Goal: Task Accomplishment & Management: Complete application form

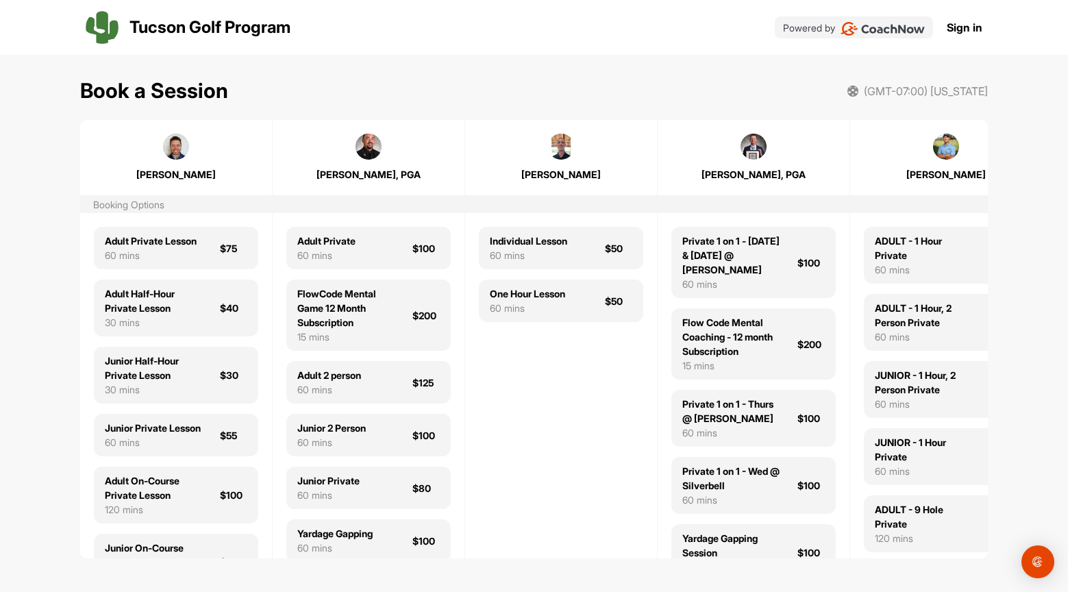
scroll to position [0, 54]
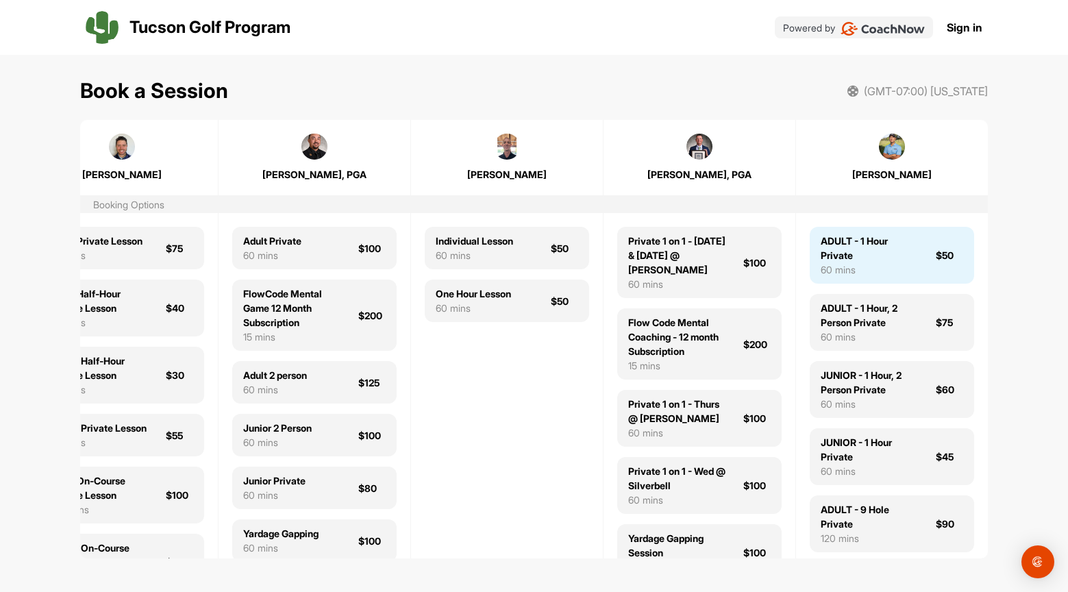
click at [889, 260] on div "ADULT - 1 Hour Private" at bounding box center [870, 248] width 99 height 29
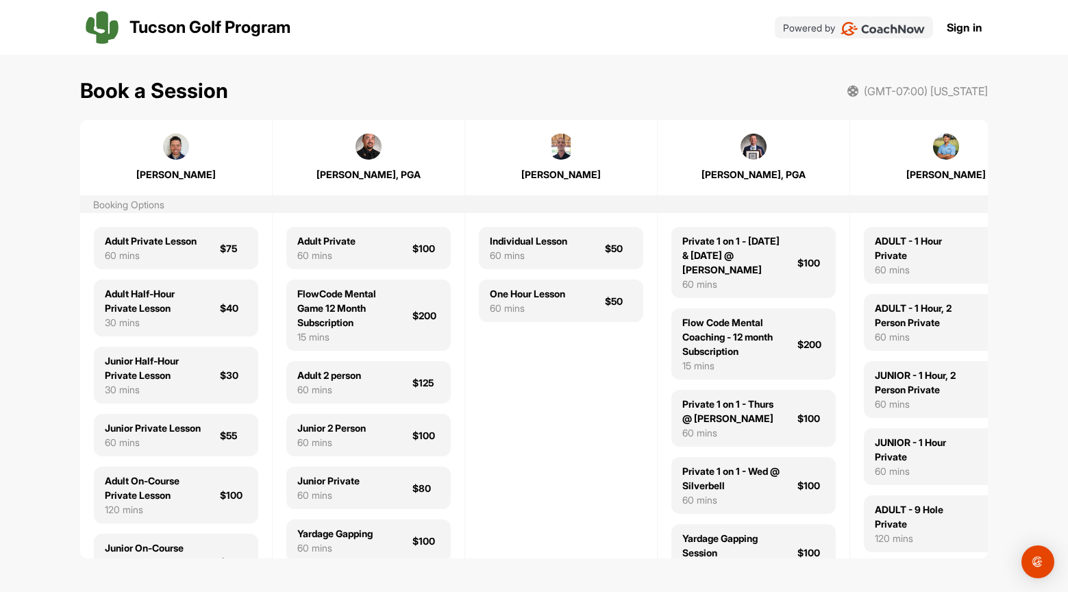
click at [878, 27] on img at bounding box center [883, 29] width 84 height 14
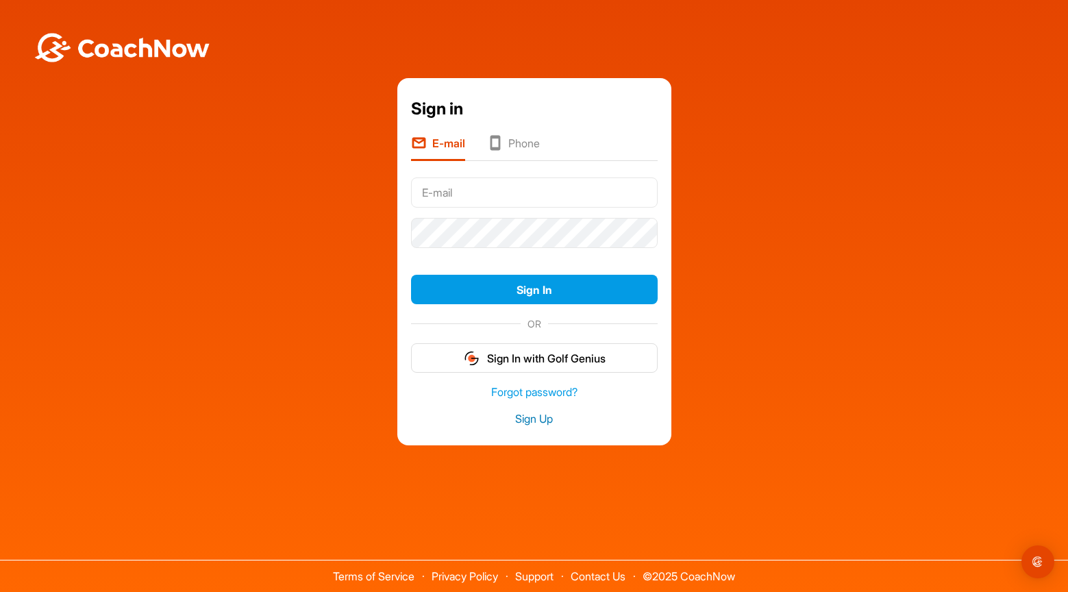
click at [532, 423] on link "Sign Up" at bounding box center [534, 419] width 247 height 16
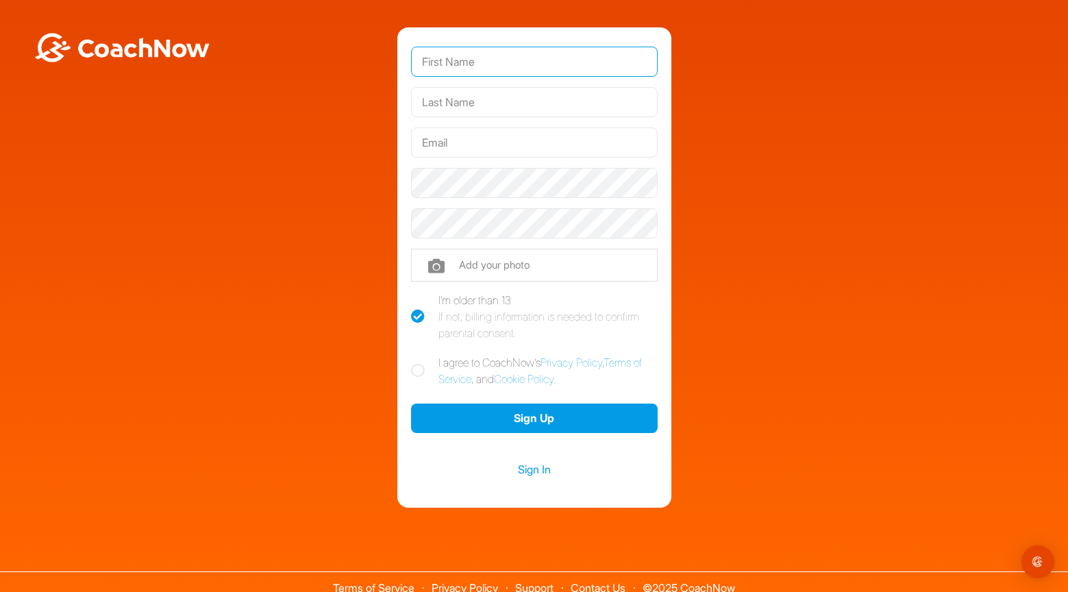
click at [481, 55] on input "text" at bounding box center [534, 62] width 247 height 30
type input "[PERSON_NAME]"
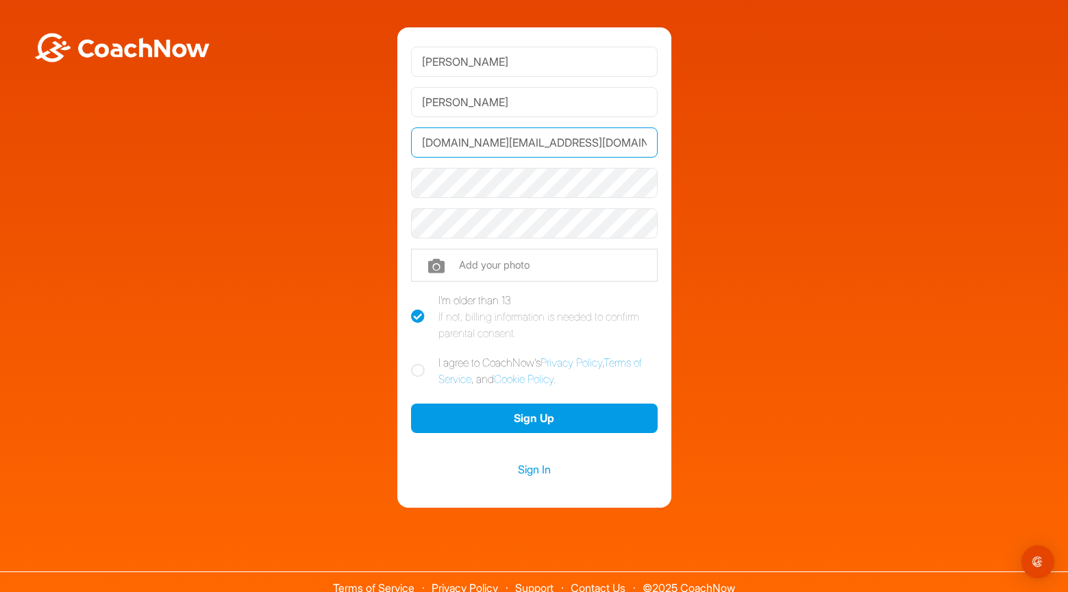
click at [491, 143] on input "[DOMAIN_NAME][EMAIL_ADDRESS][DOMAIN_NAME]" at bounding box center [534, 142] width 247 height 30
type input "[EMAIL_ADDRESS][DOMAIN_NAME]"
click at [418, 369] on icon at bounding box center [418, 371] width 14 height 14
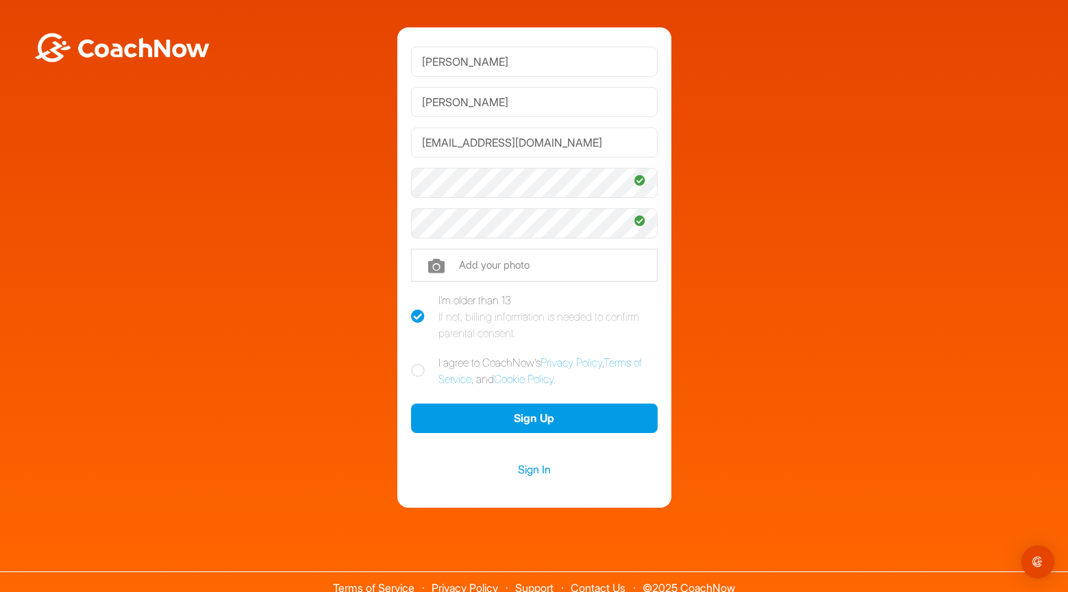
click at [418, 363] on input "I agree to CoachNow's Privacy Policy , Terms of Service , and Cookie Policy ." at bounding box center [415, 358] width 9 height 9
checkbox input "true"
type input "C:\fakepath\22b24712-52c7-49fb-9ee1-c157ccad59d3.JPG"
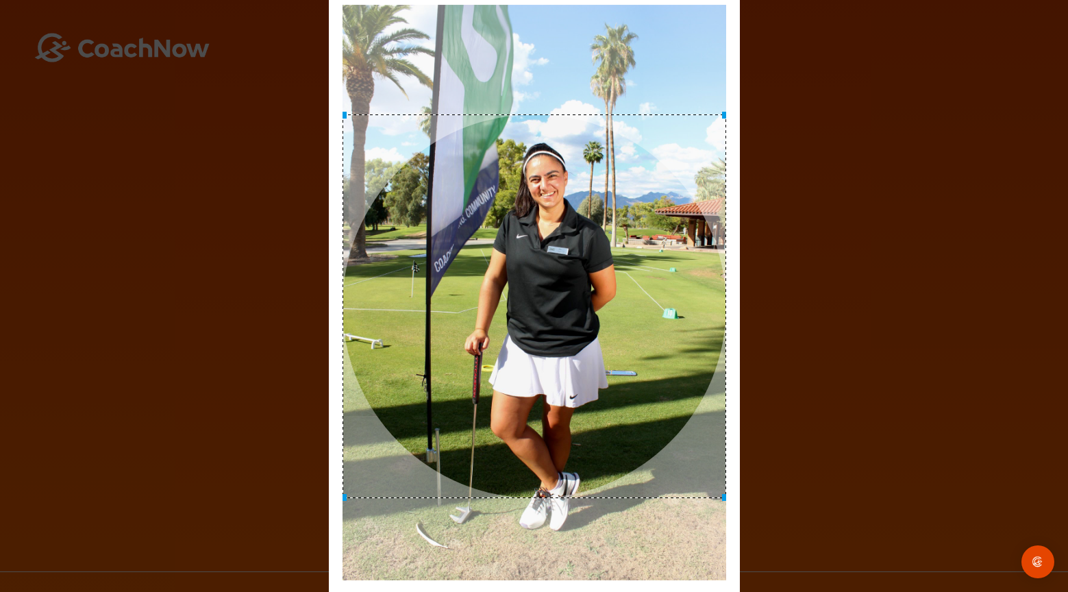
drag, startPoint x: 595, startPoint y: 385, endPoint x: 599, endPoint y: 399, distance: 14.3
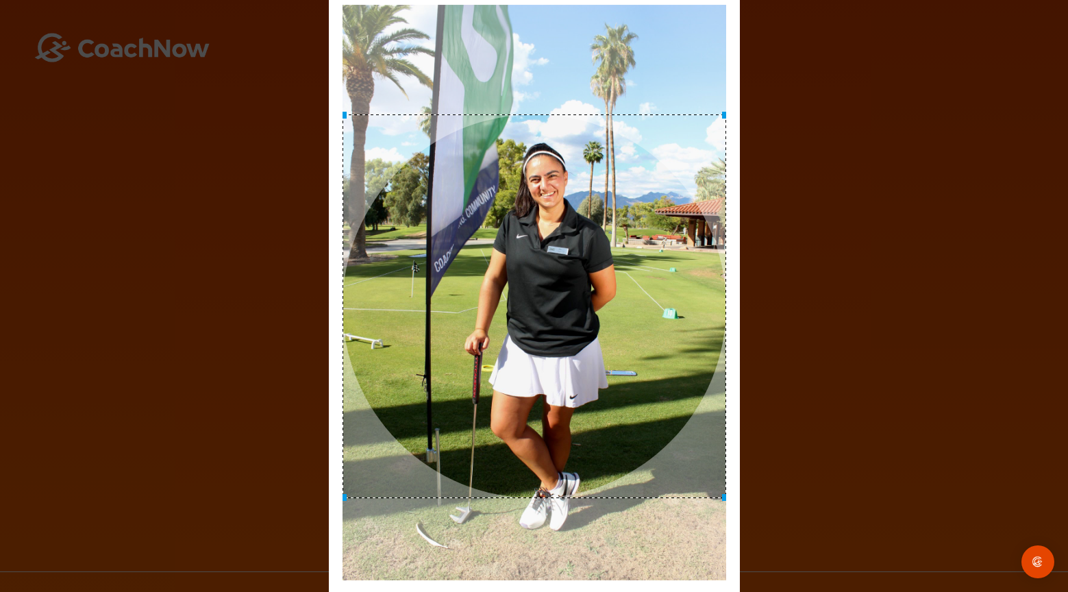
click at [599, 399] on div at bounding box center [535, 306] width 384 height 384
click at [1038, 558] on img "Open Intercom Messenger" at bounding box center [1038, 562] width 18 height 18
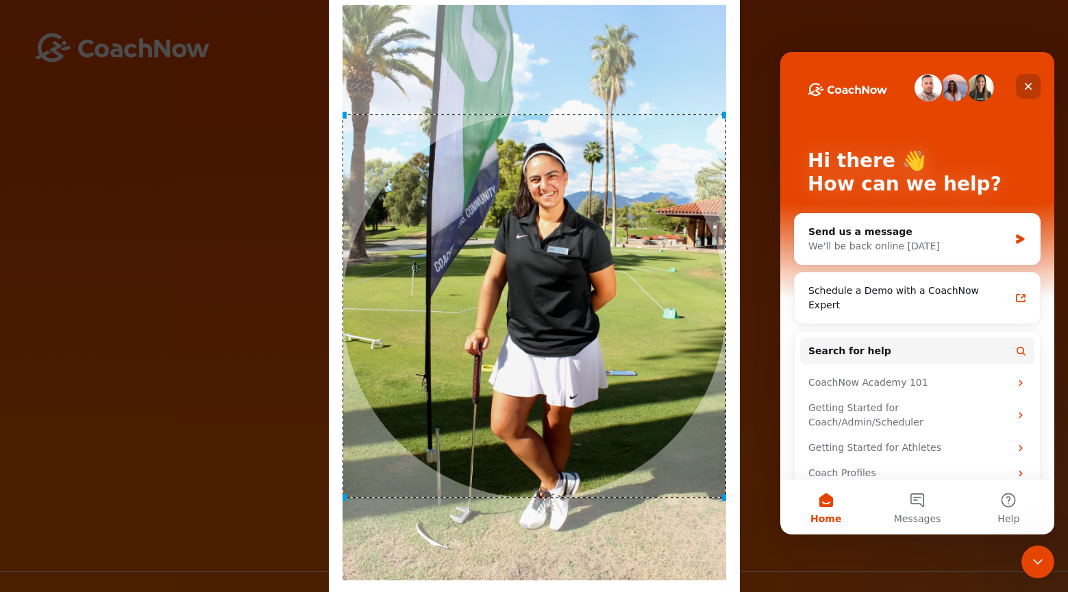
click at [1028, 89] on icon "Close" at bounding box center [1028, 86] width 11 height 11
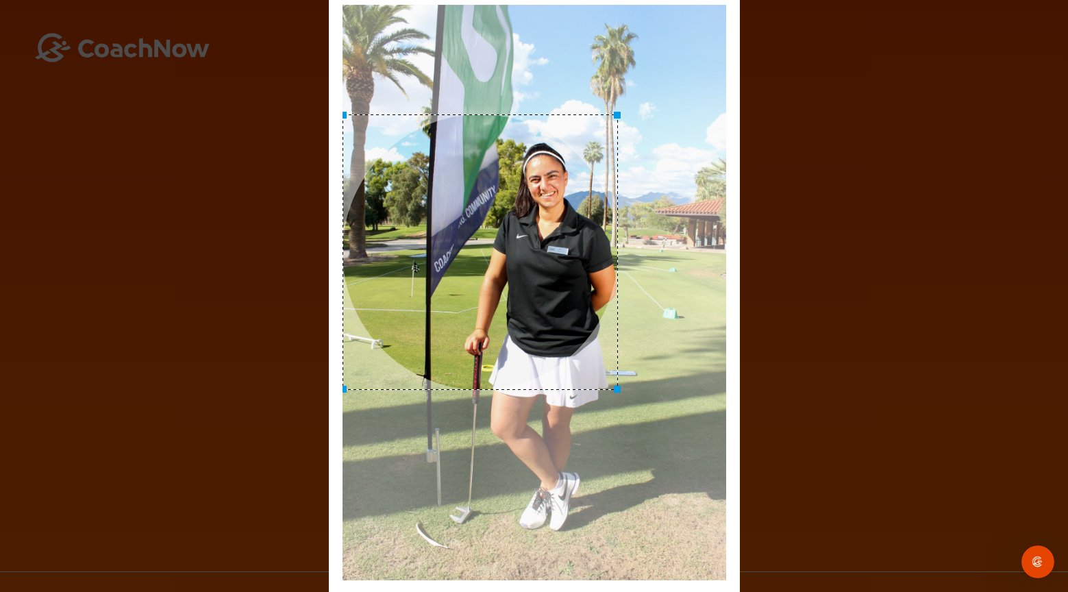
drag, startPoint x: 722, startPoint y: 495, endPoint x: 614, endPoint y: 235, distance: 281.3
click at [614, 235] on div at bounding box center [480, 251] width 275 height 275
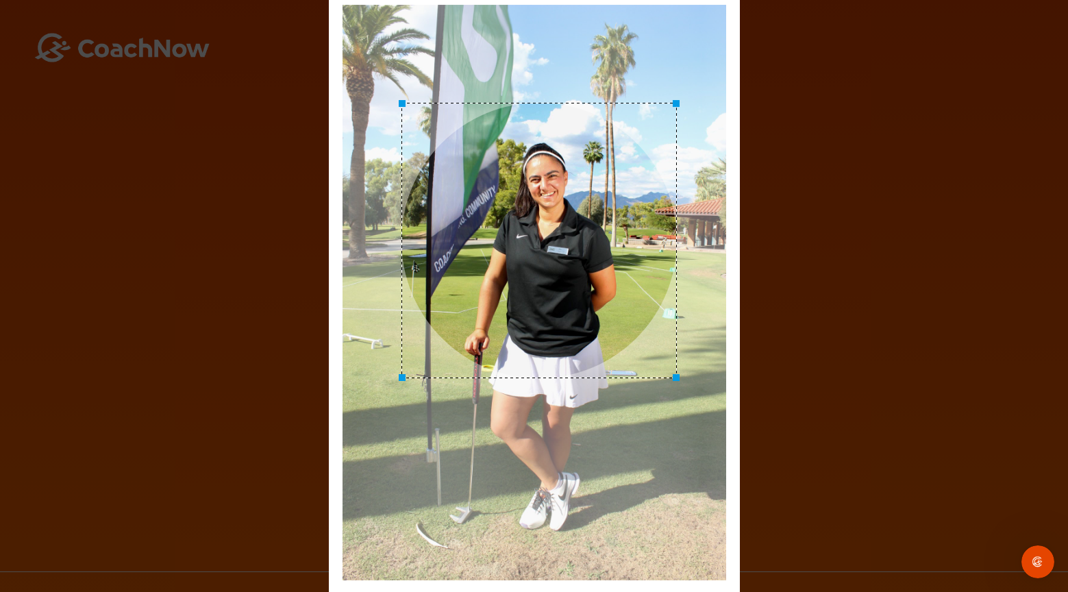
drag, startPoint x: 530, startPoint y: 264, endPoint x: 589, endPoint y: 252, distance: 60.1
click at [589, 252] on div at bounding box center [538, 240] width 275 height 275
click at [801, 287] on div "Adjust Your Picture ✕ Set Picture Cancel" at bounding box center [534, 296] width 1068 height 592
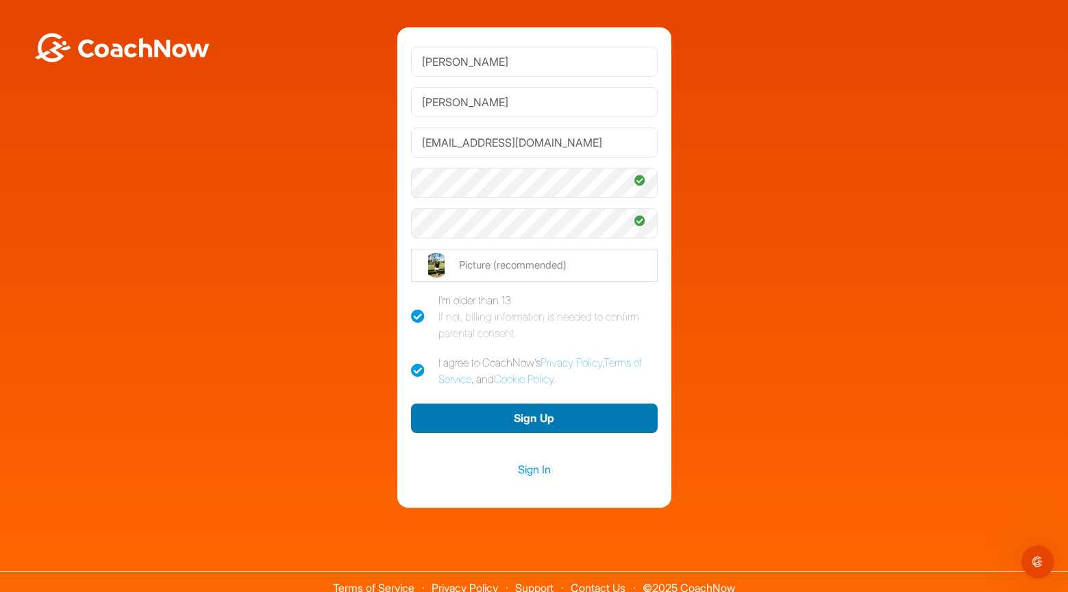
click at [552, 415] on button "Sign Up" at bounding box center [534, 418] width 247 height 29
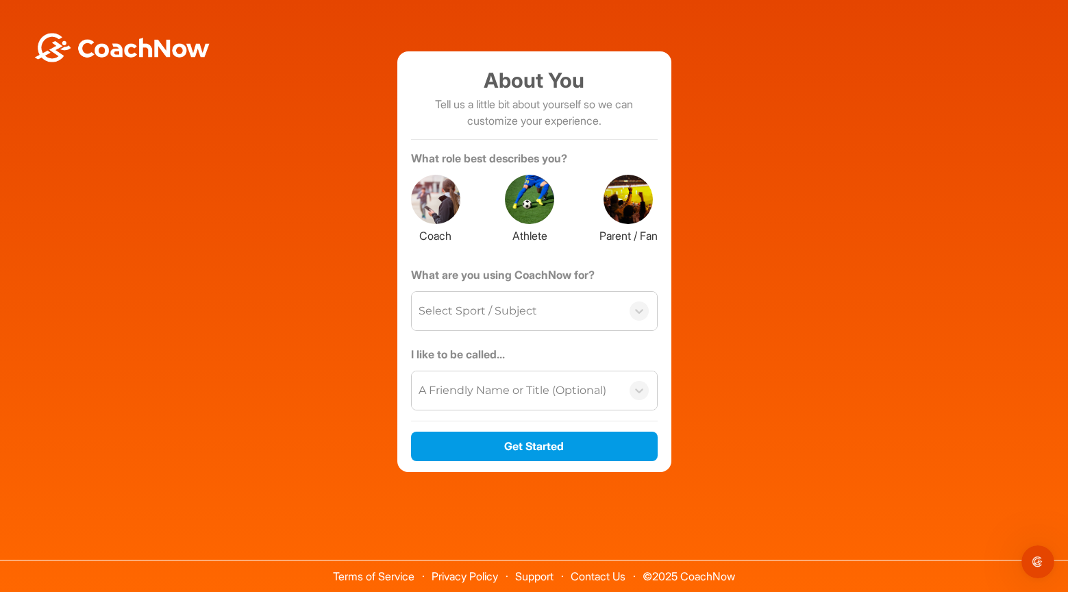
click at [424, 199] on div at bounding box center [435, 199] width 49 height 49
click at [552, 315] on div "Select Sport / Subject" at bounding box center [517, 311] width 210 height 38
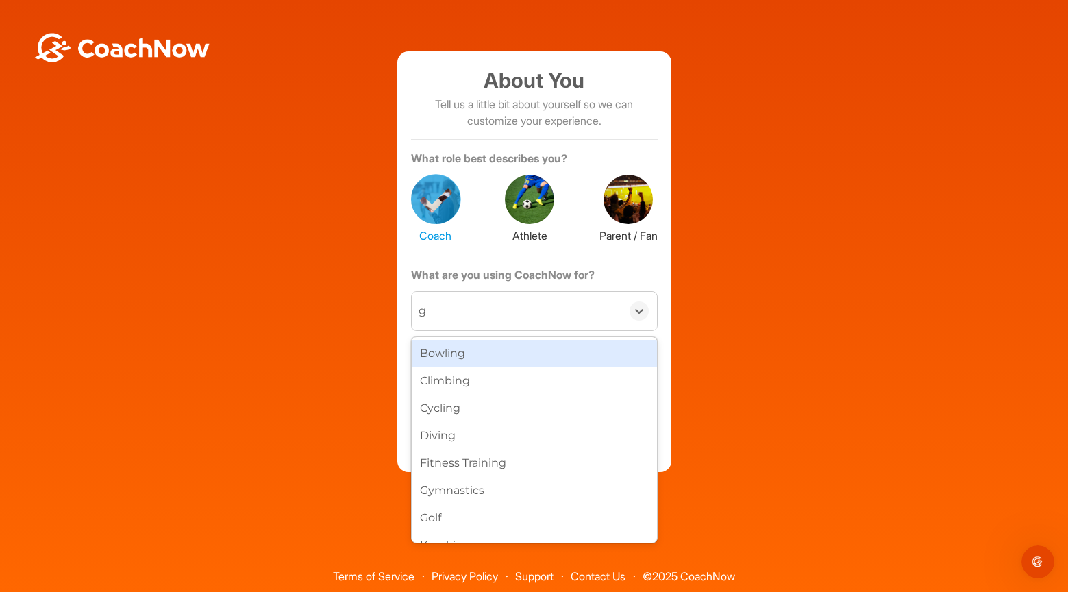
type input "go"
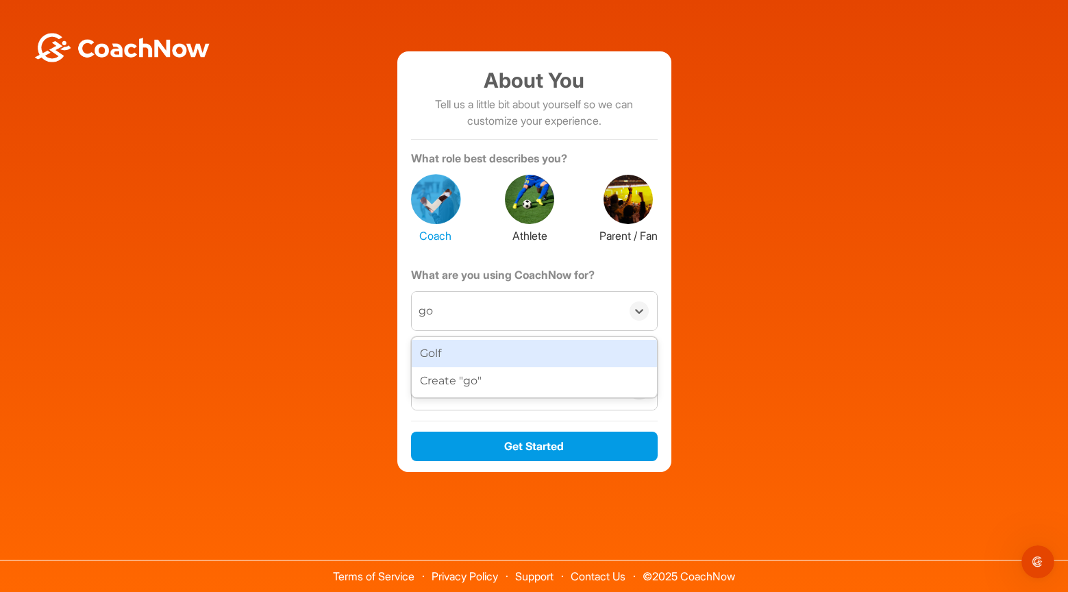
click at [506, 354] on div "Golf" at bounding box center [534, 353] width 245 height 27
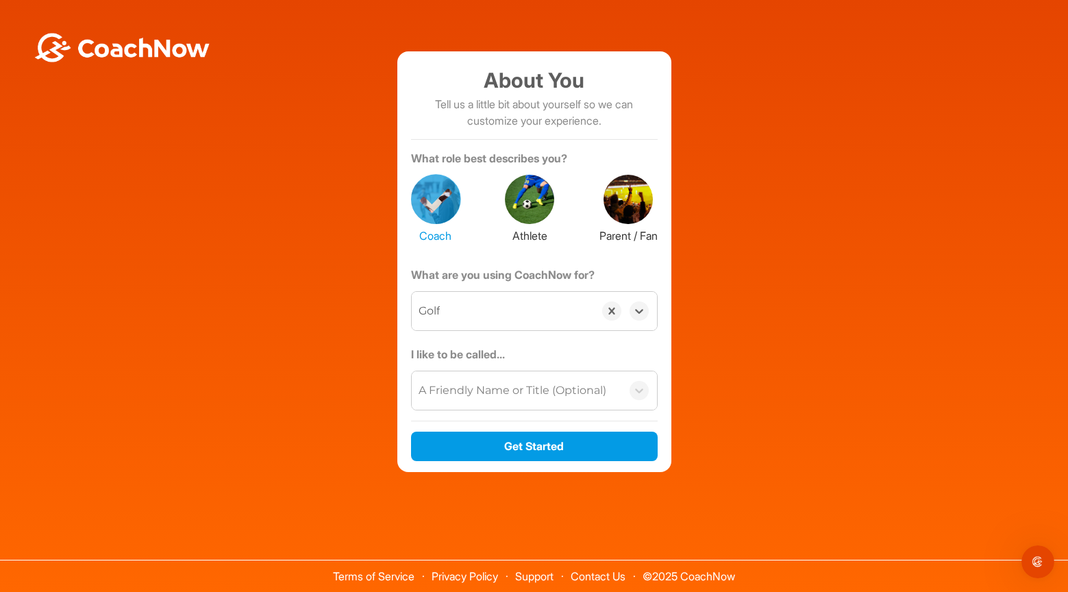
click at [547, 404] on div "A Friendly Name or Title (Optional)" at bounding box center [517, 390] width 210 height 38
click at [608, 352] on label "I like to be called..." at bounding box center [534, 357] width 247 height 22
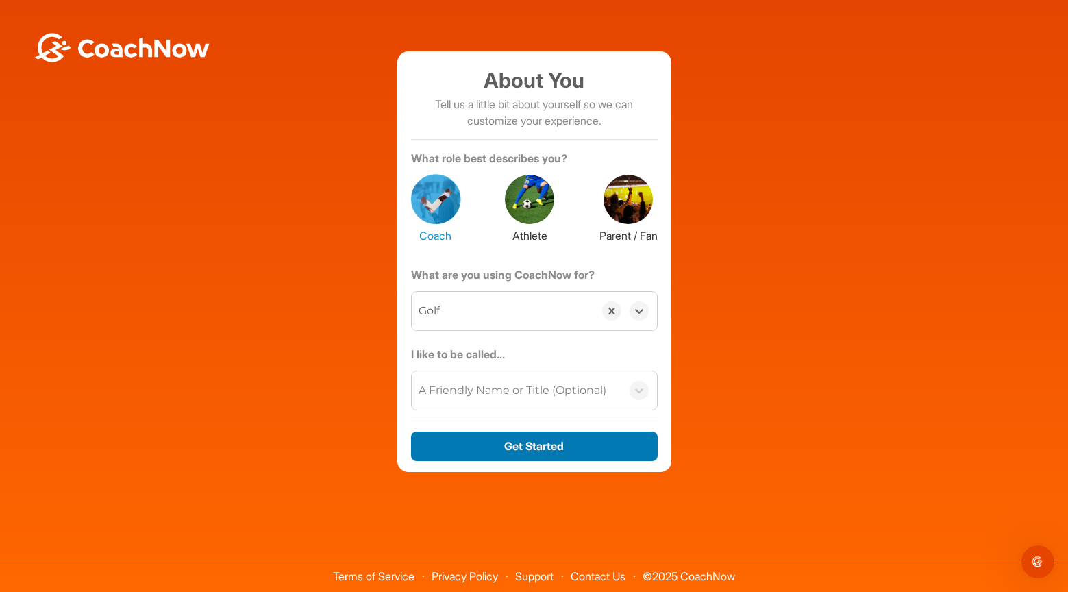
click at [552, 451] on button "Get Started" at bounding box center [534, 446] width 247 height 29
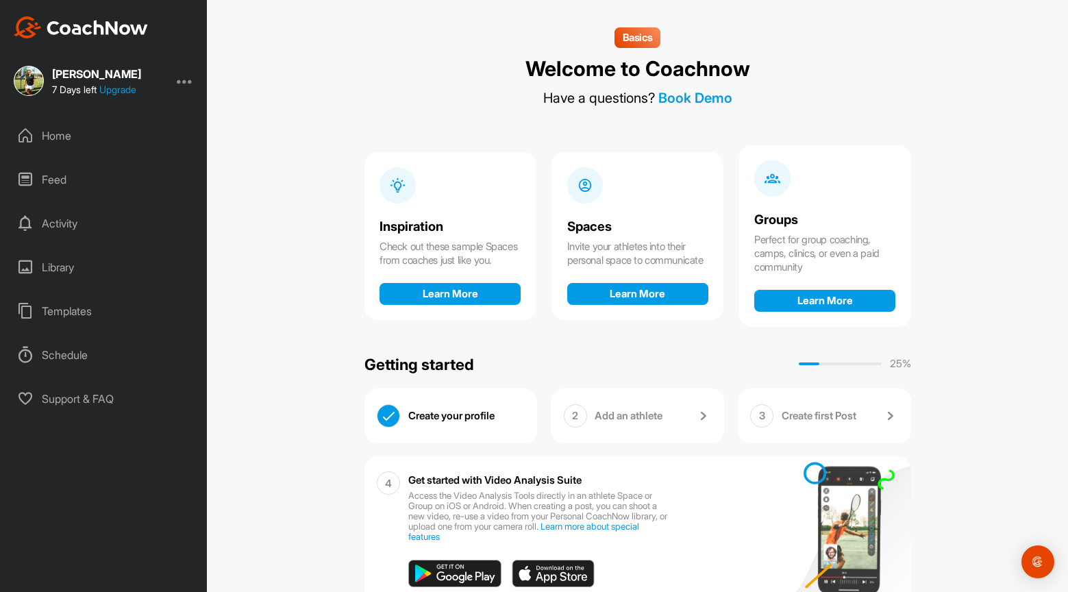
click at [71, 352] on div "Schedule" at bounding box center [104, 355] width 193 height 34
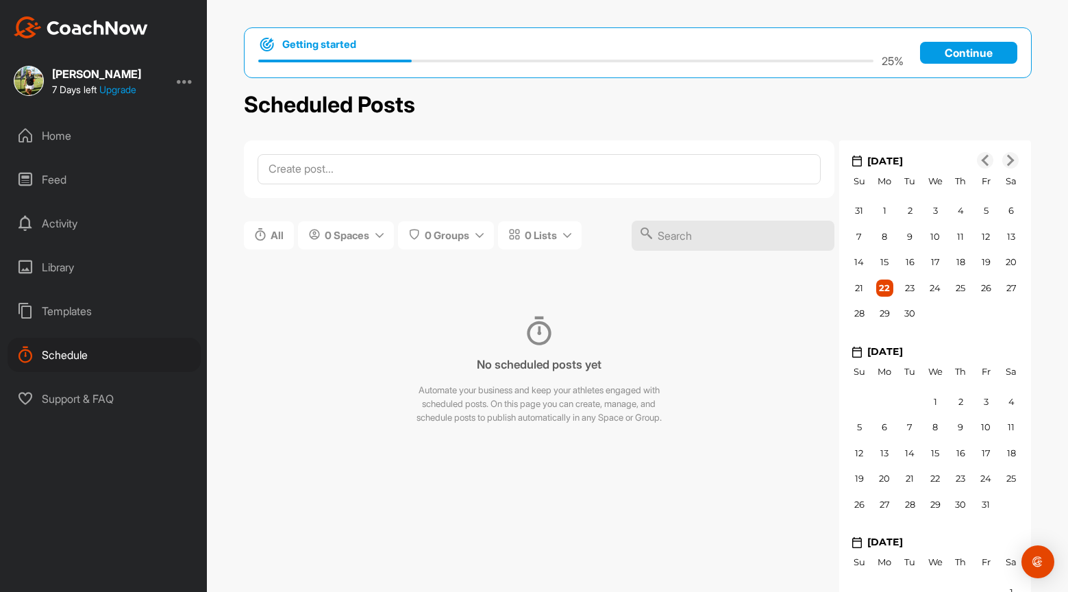
click at [943, 47] on p "Continue" at bounding box center [968, 53] width 97 height 22
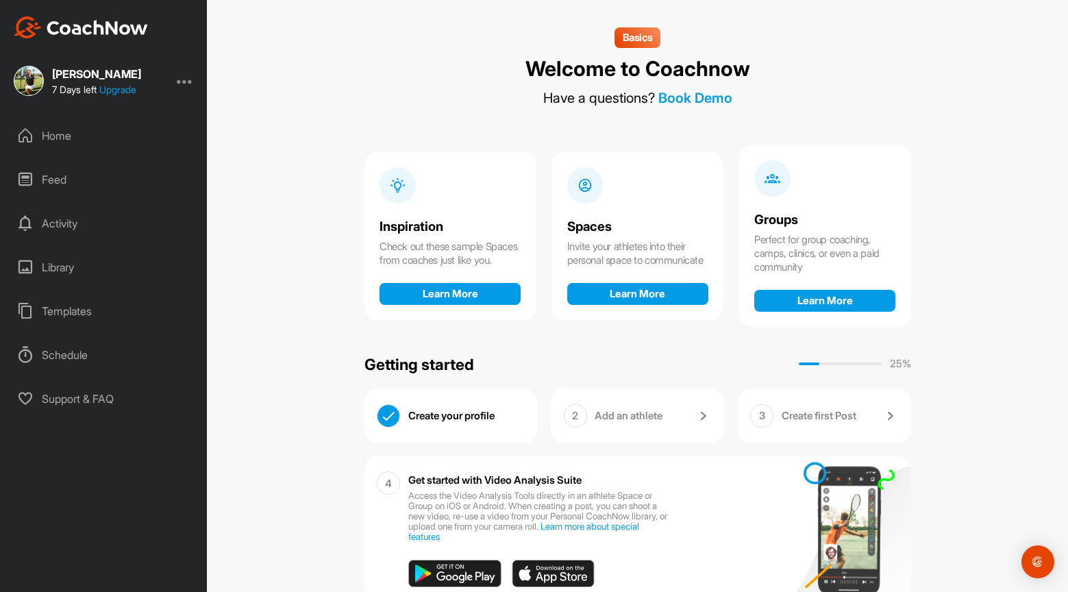
click at [183, 77] on div at bounding box center [185, 81] width 16 height 16
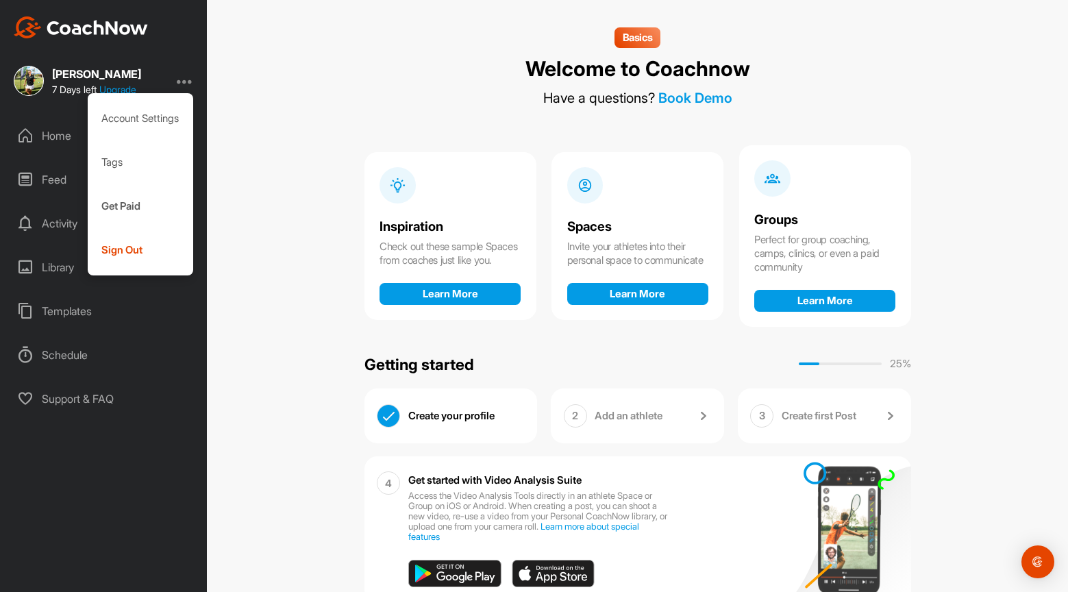
click at [181, 66] on div "[PERSON_NAME] 7 Days left Upgrade Account Settings Tags Get Paid Sign Out" at bounding box center [103, 81] width 207 height 30
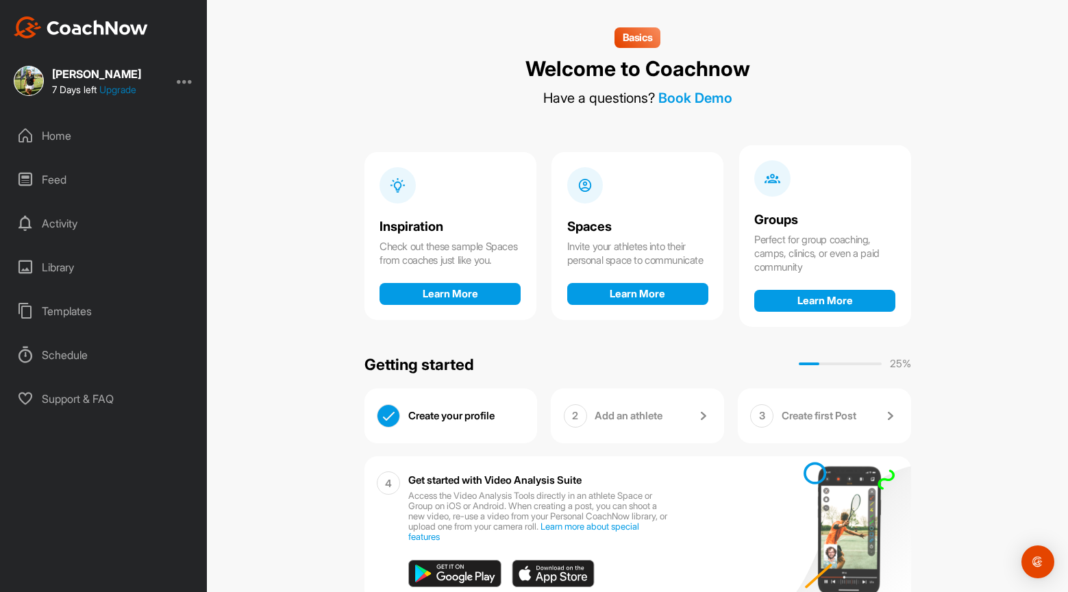
click at [132, 92] on link "Upgrade" at bounding box center [117, 90] width 37 height 12
